Goal: Check status

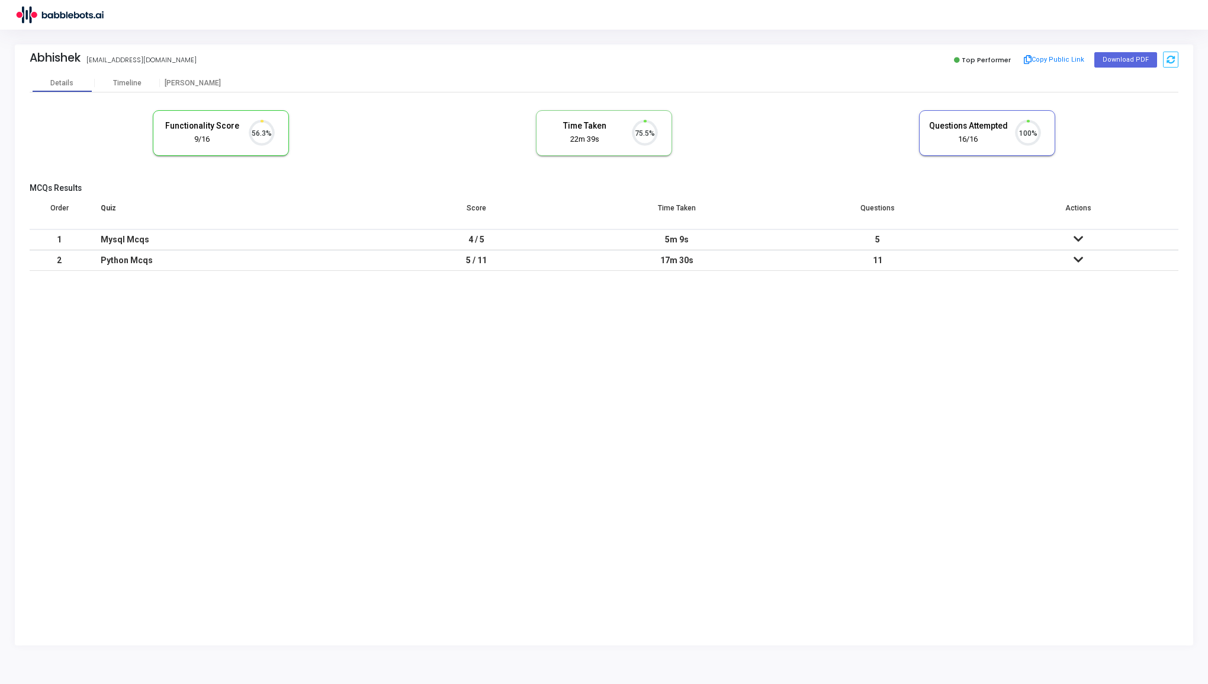
scroll to position [25, 30]
click at [188, 84] on div "[PERSON_NAME]" at bounding box center [192, 83] width 65 height 9
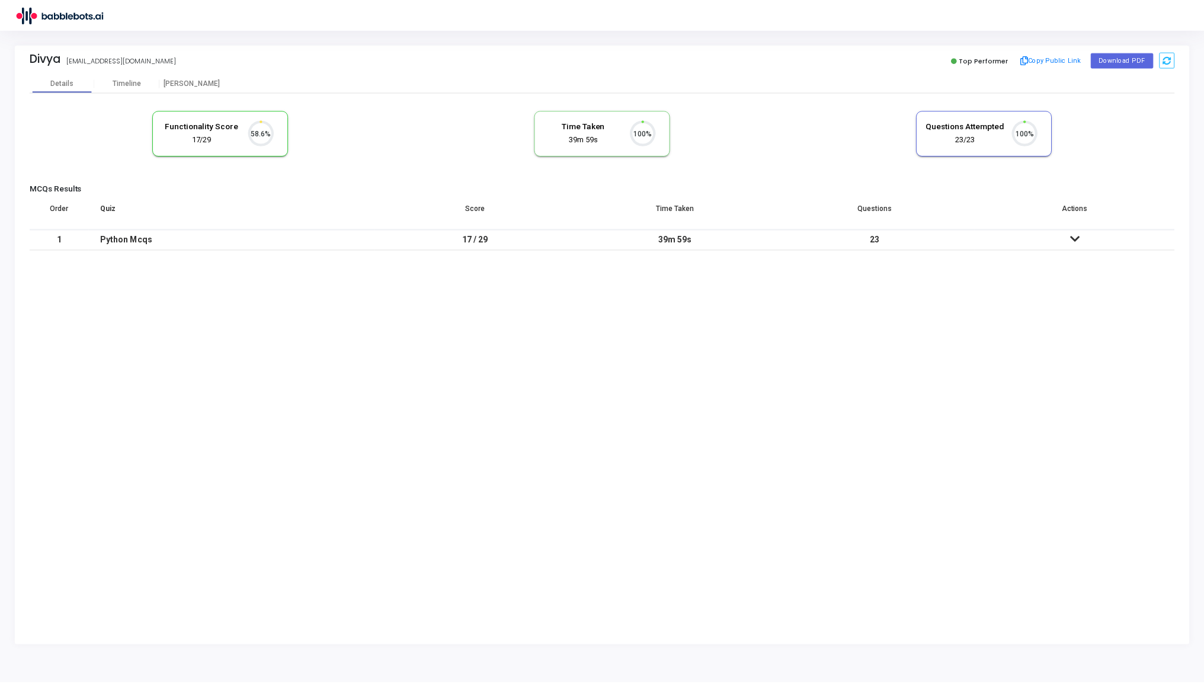
scroll to position [25, 30]
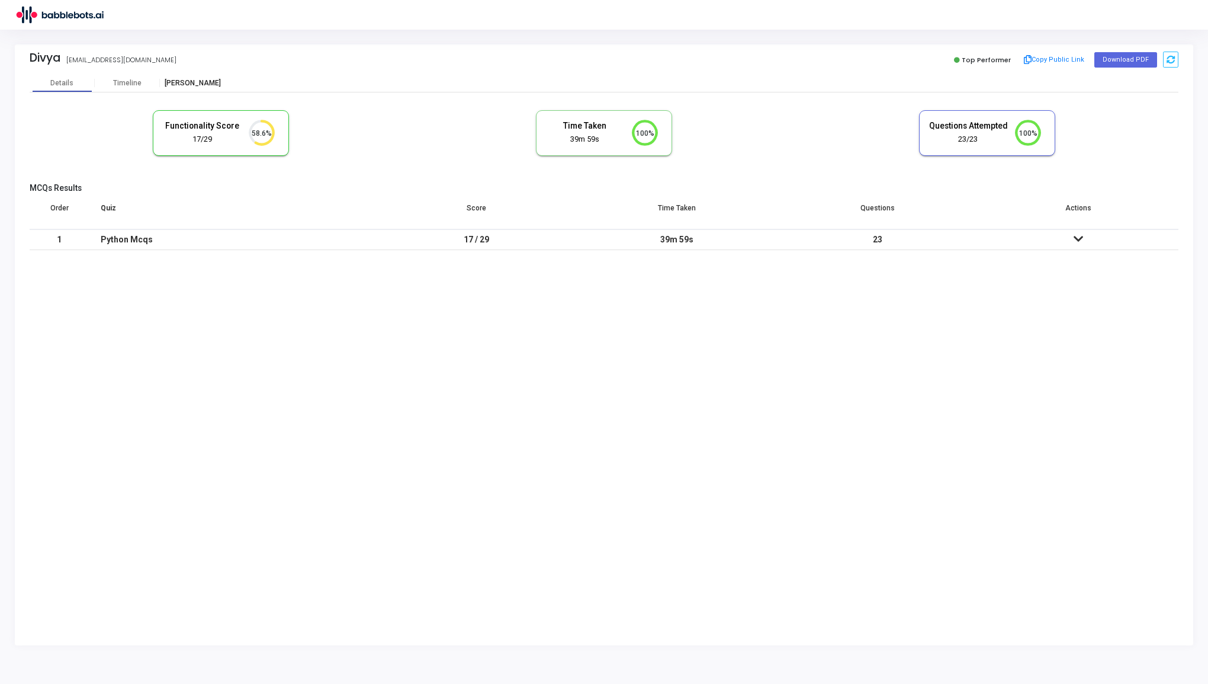
click at [195, 84] on div "[PERSON_NAME]" at bounding box center [192, 83] width 65 height 9
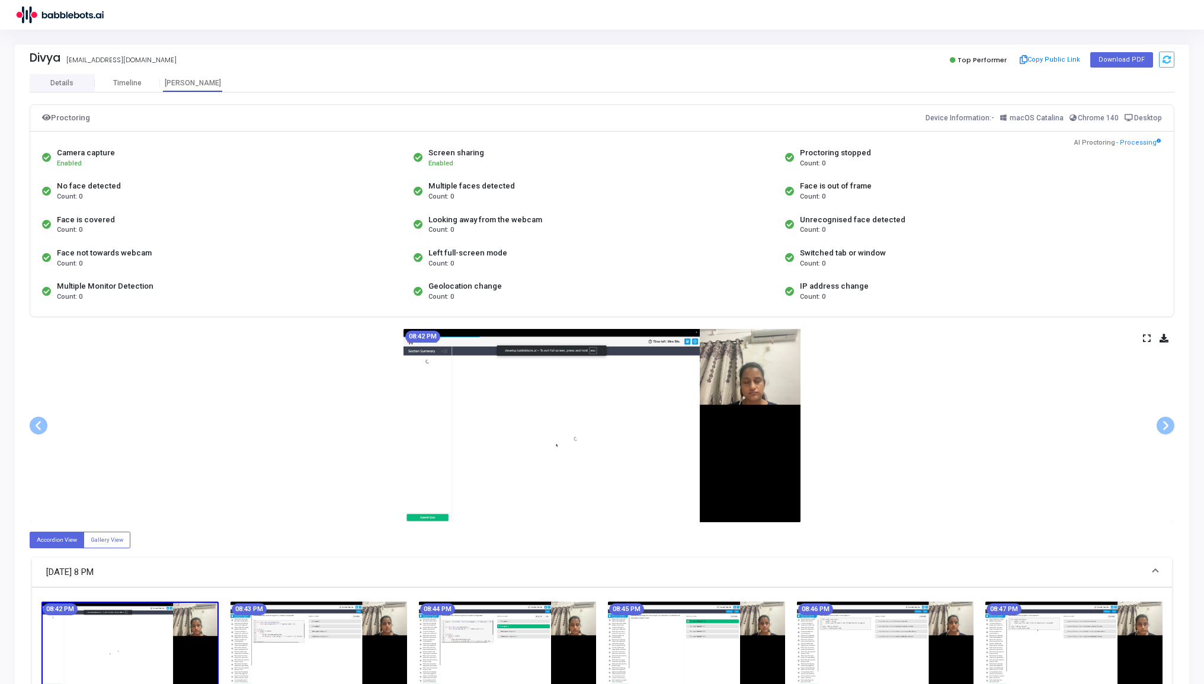
click at [1061, 658] on img at bounding box center [1073, 644] width 177 height 86
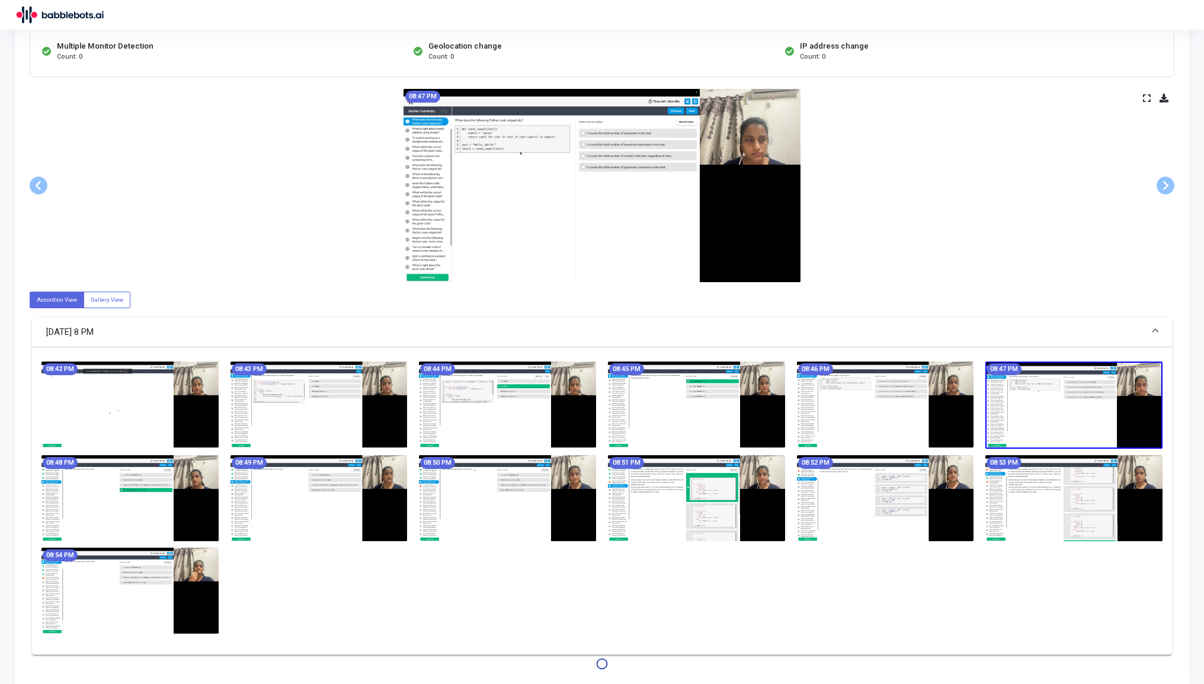
scroll to position [252, 0]
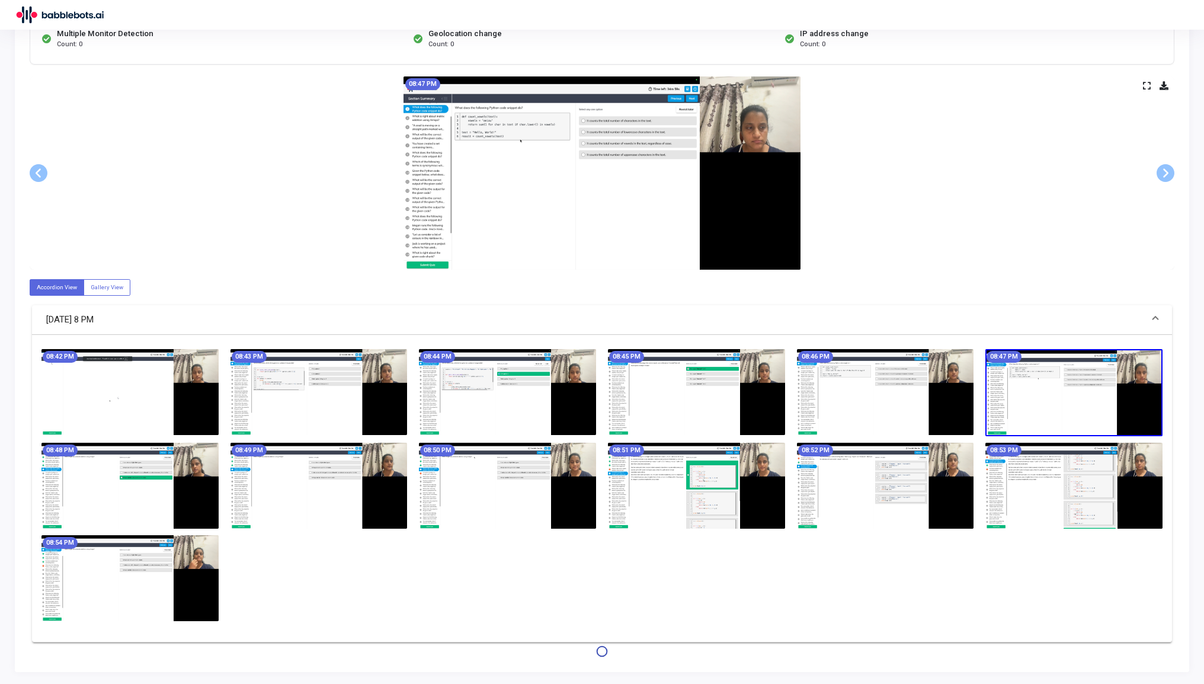
click at [184, 383] on img at bounding box center [129, 392] width 177 height 86
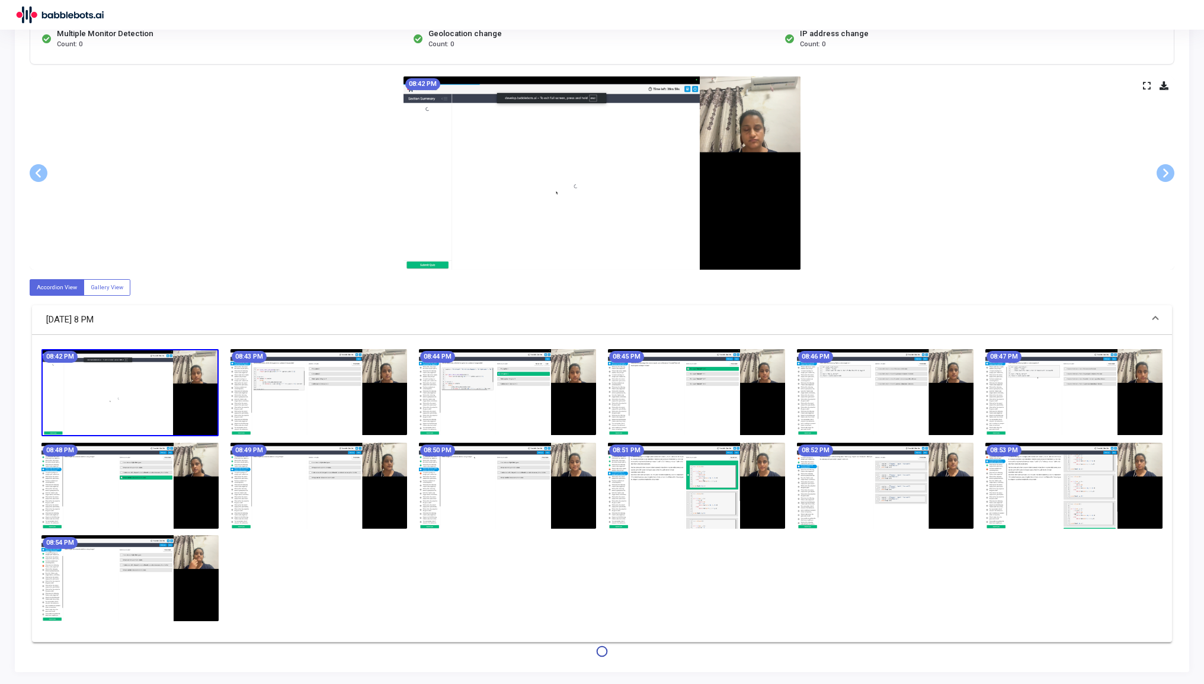
click at [184, 383] on img at bounding box center [129, 392] width 177 height 87
click at [496, 224] on img at bounding box center [601, 172] width 397 height 193
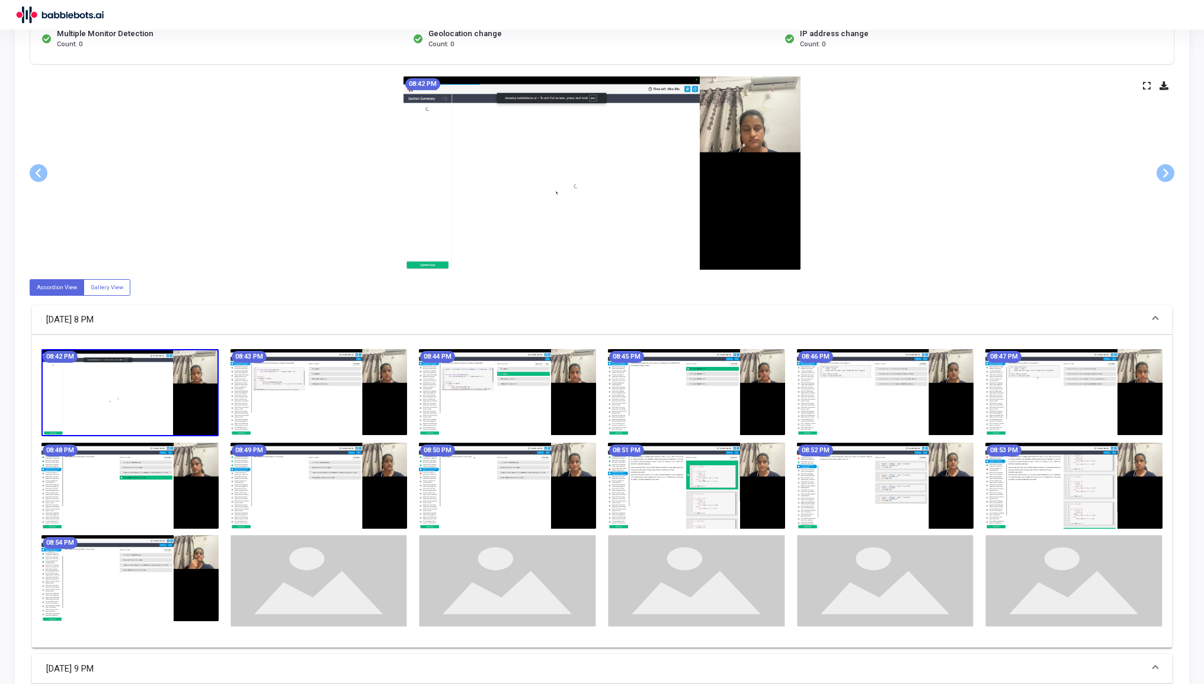
click at [1149, 87] on icon at bounding box center [1147, 85] width 8 height 7
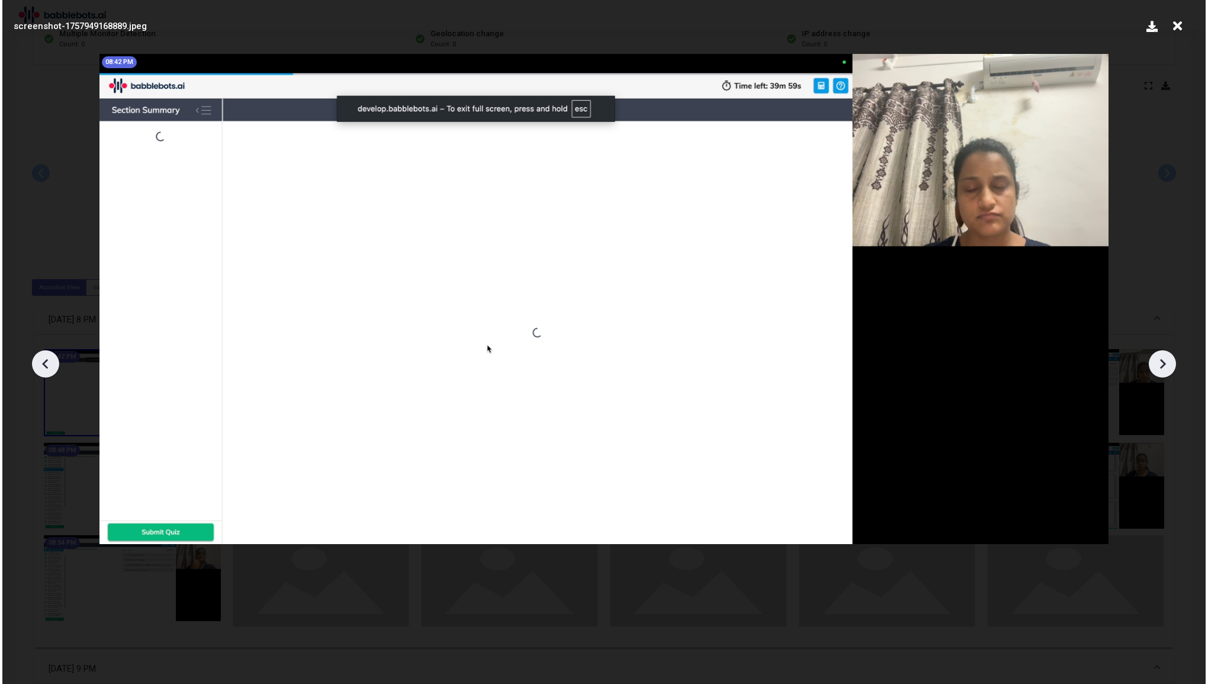
scroll to position [0, 0]
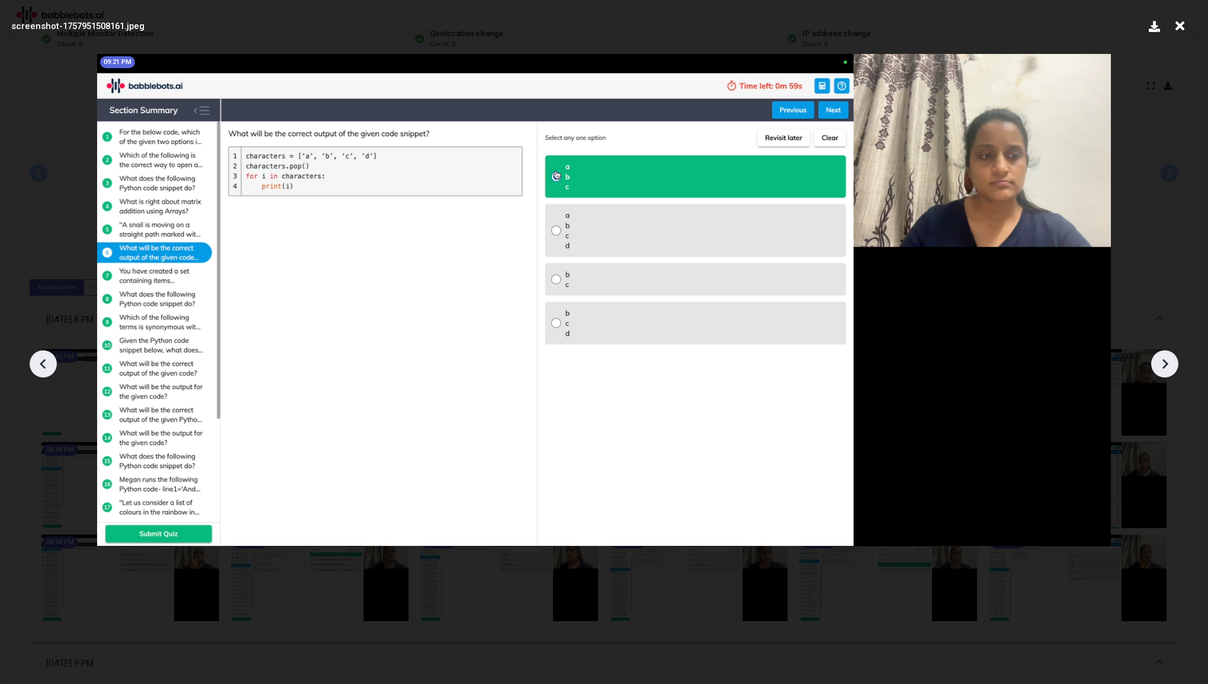
drag, startPoint x: 827, startPoint y: 583, endPoint x: 689, endPoint y: 552, distance: 142.0
click at [689, 552] on div "09:21 PM" at bounding box center [605, 300] width 1034 height 512
click at [682, 606] on div at bounding box center [604, 360] width 1208 height 648
click at [1186, 25] on icon at bounding box center [1180, 26] width 18 height 23
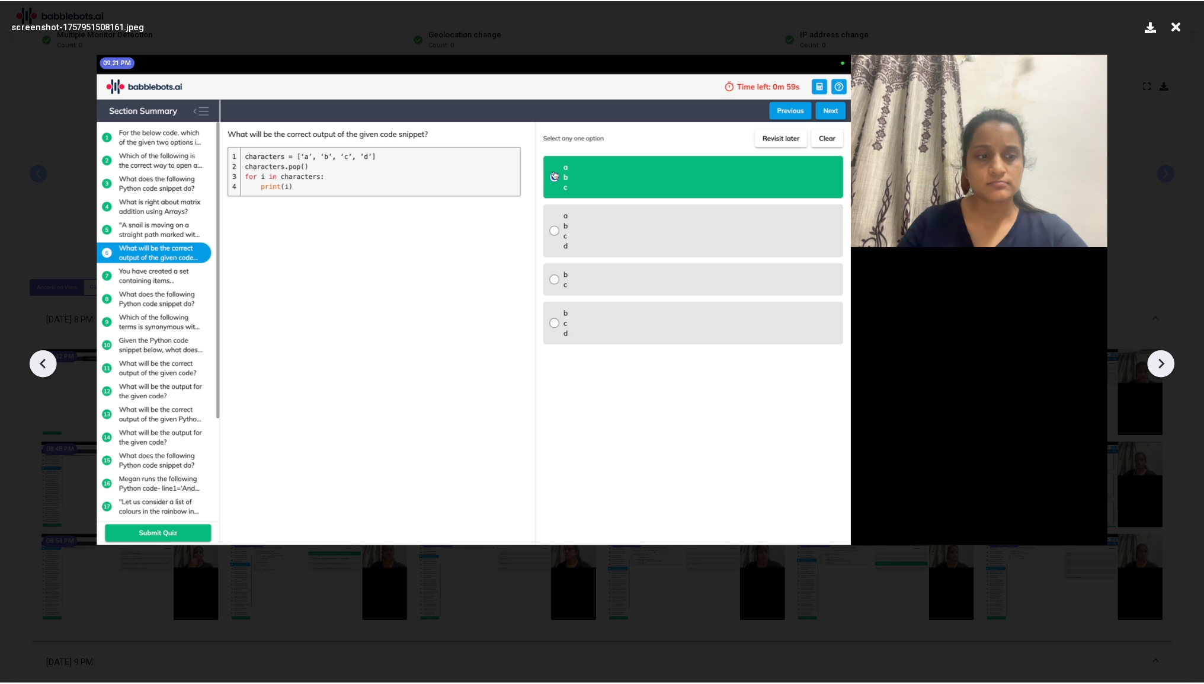
scroll to position [252, 0]
